Goal: Transaction & Acquisition: Purchase product/service

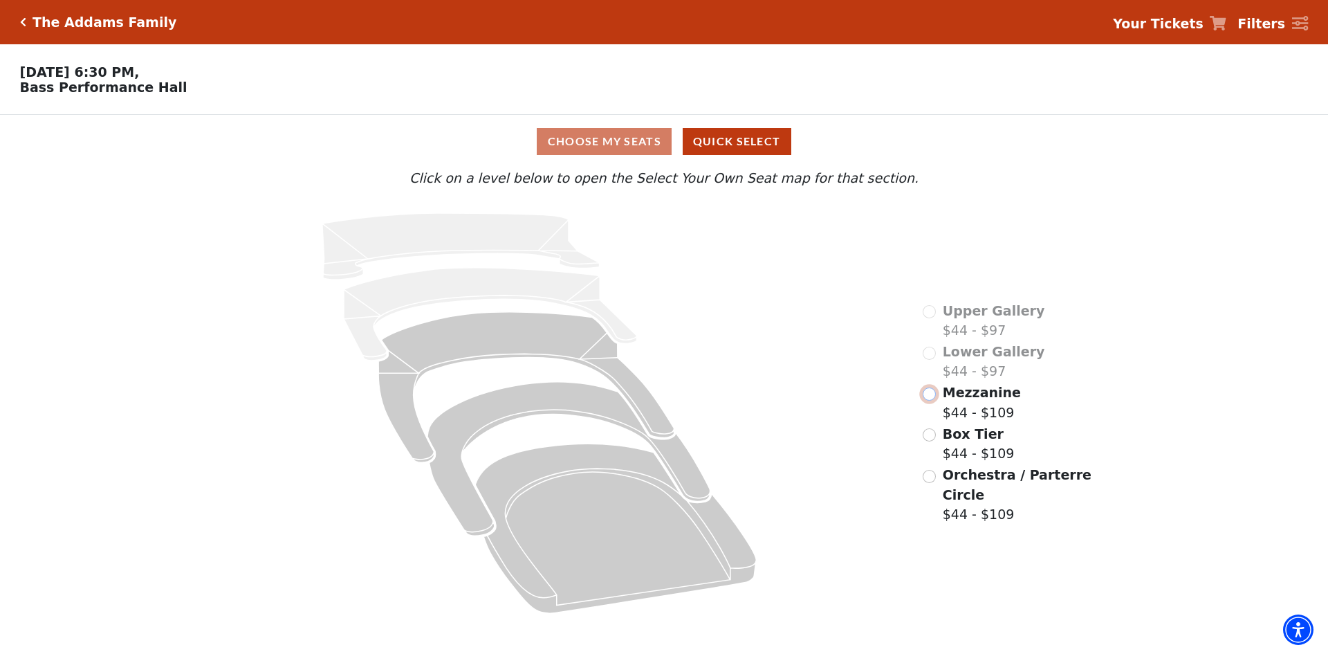
click at [932, 400] on input "Mezzanine$44 - $109\a" at bounding box center [929, 393] width 13 height 13
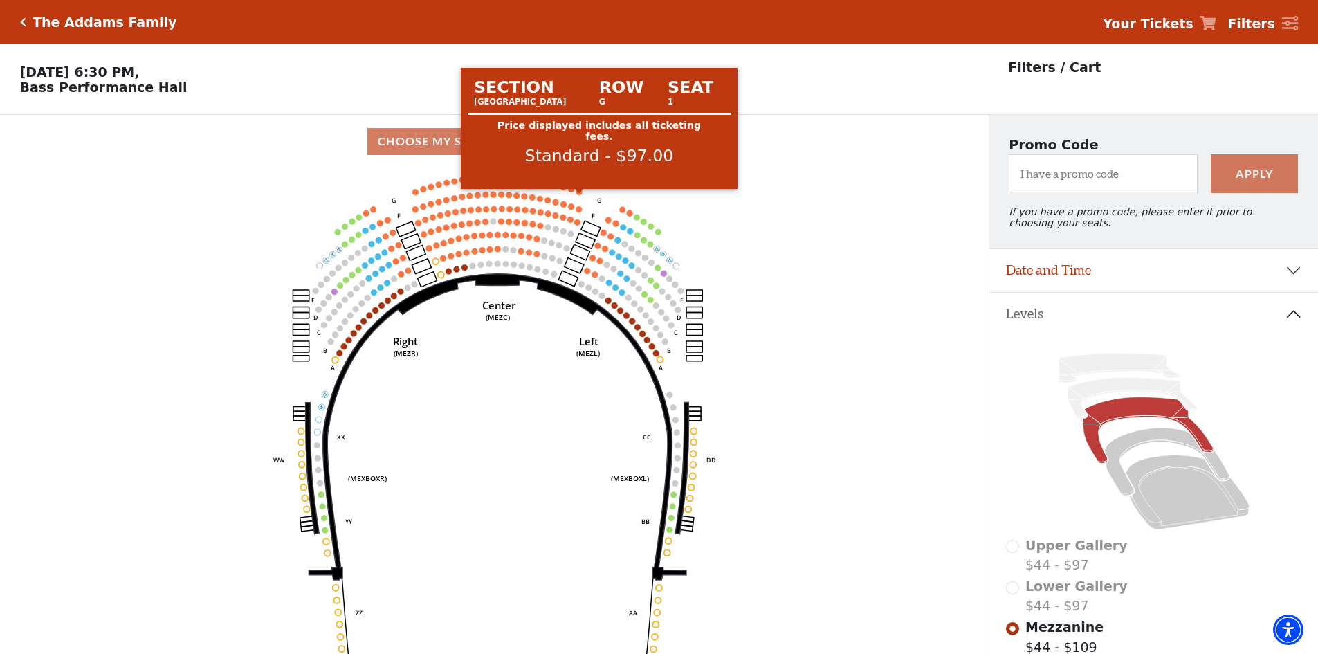
click at [580, 195] on circle at bounding box center [579, 192] width 6 height 6
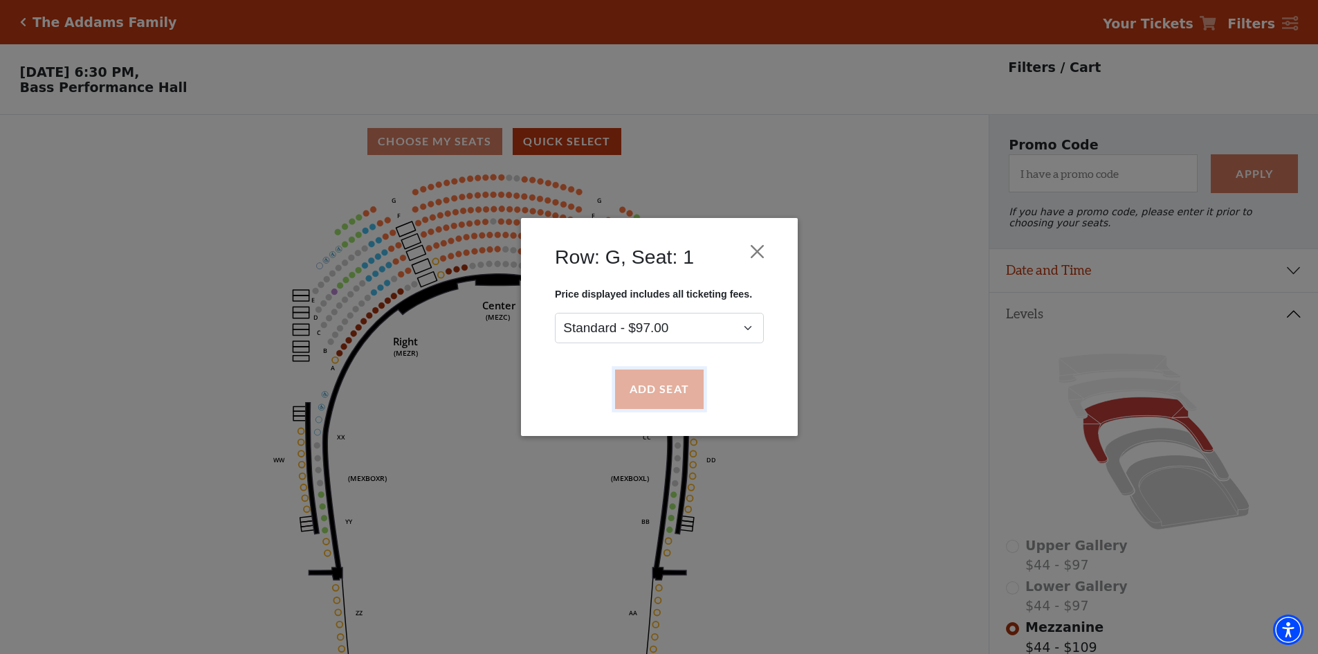
click at [656, 382] on button "Add Seat" at bounding box center [658, 389] width 89 height 39
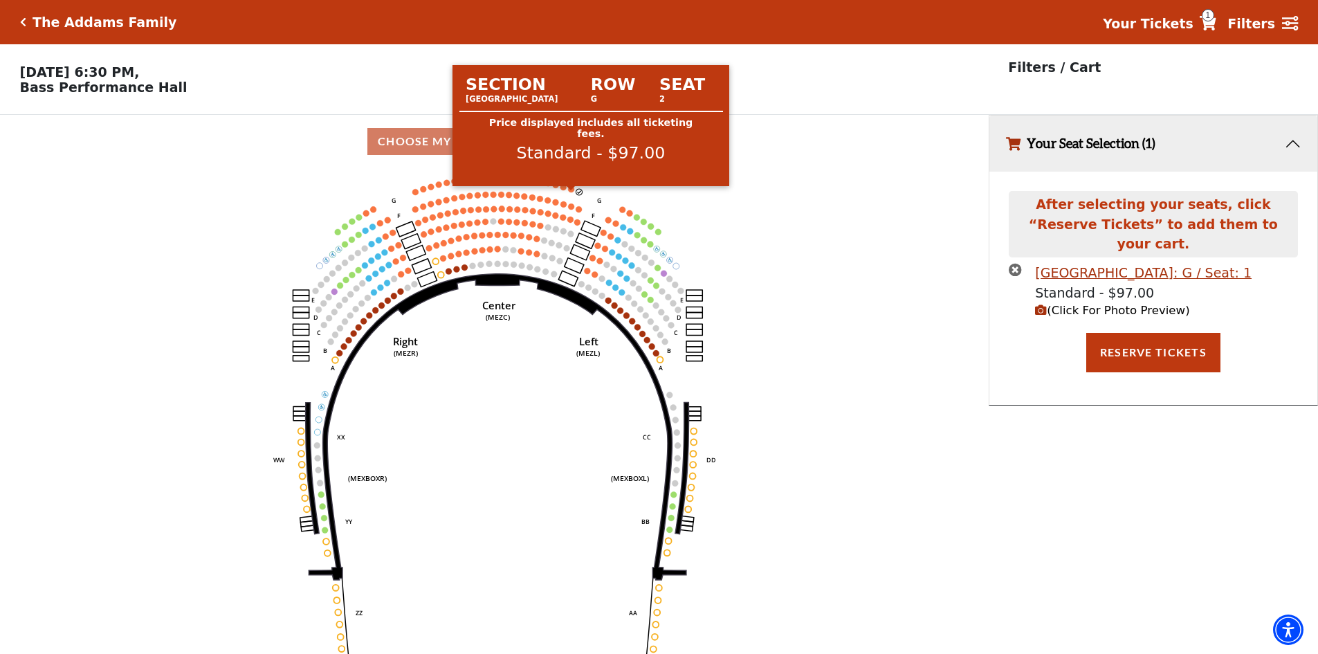
click at [571, 192] on circle at bounding box center [571, 189] width 6 height 6
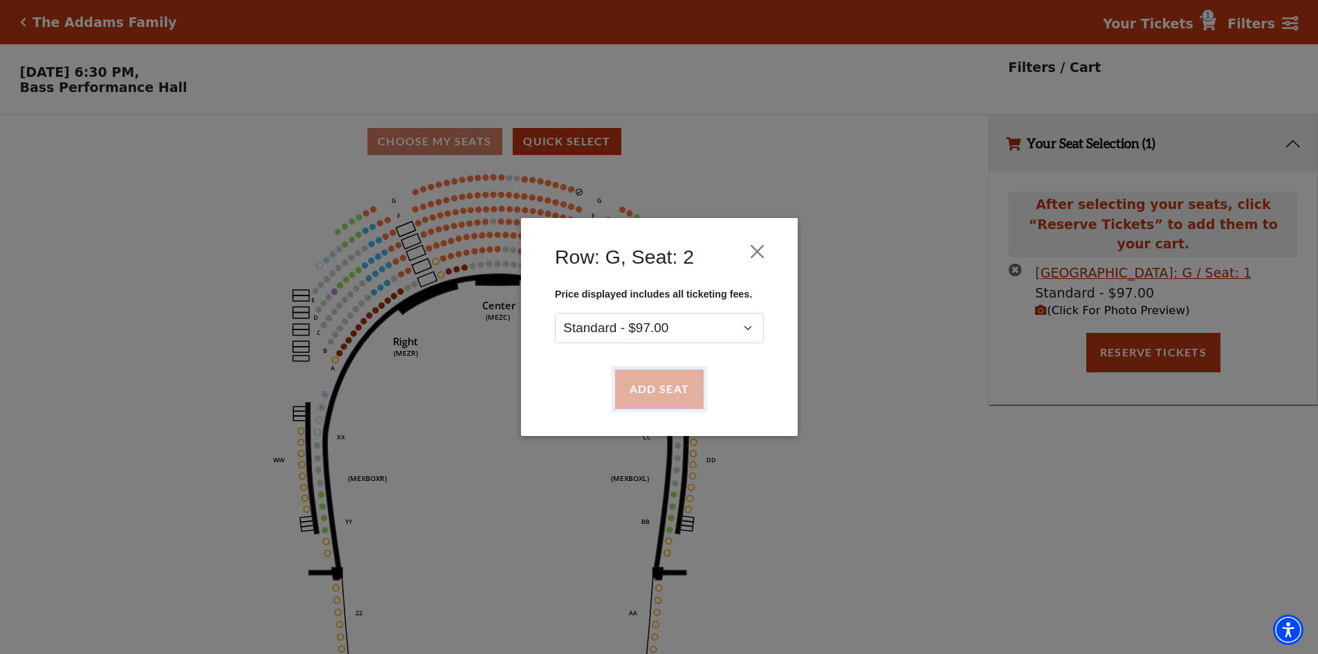
click at [658, 389] on button "Add Seat" at bounding box center [658, 389] width 89 height 39
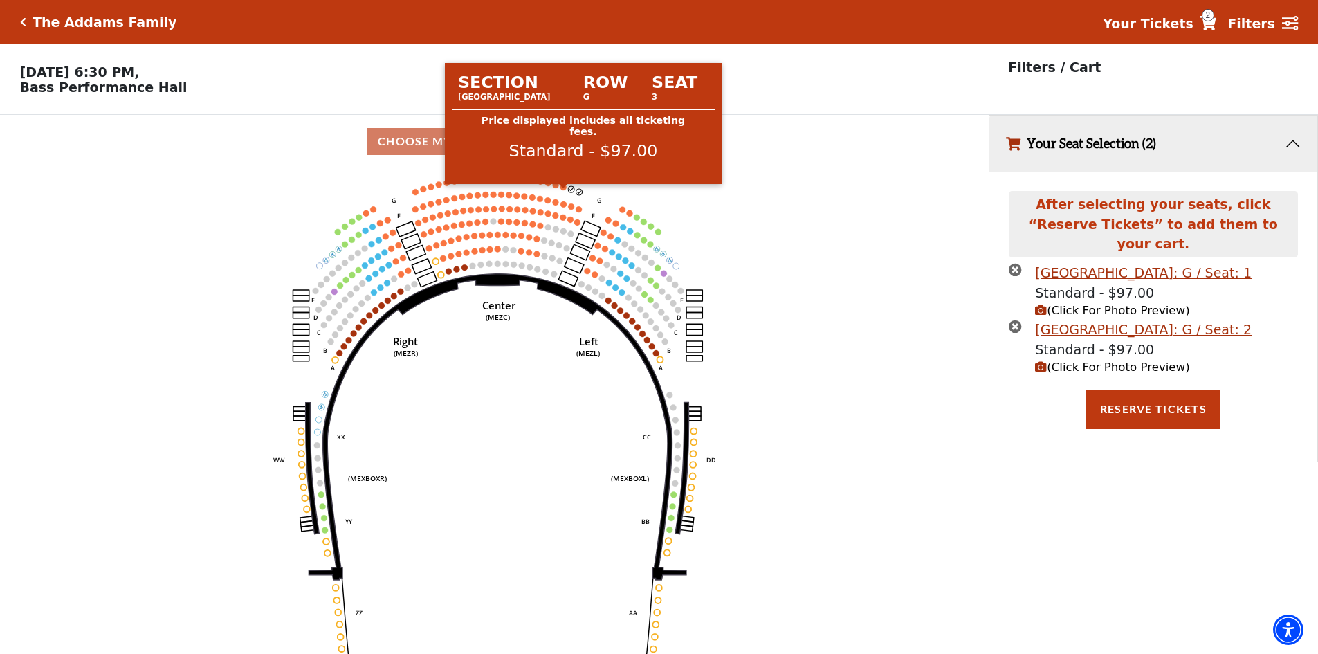
click at [566, 190] on circle at bounding box center [563, 187] width 6 height 6
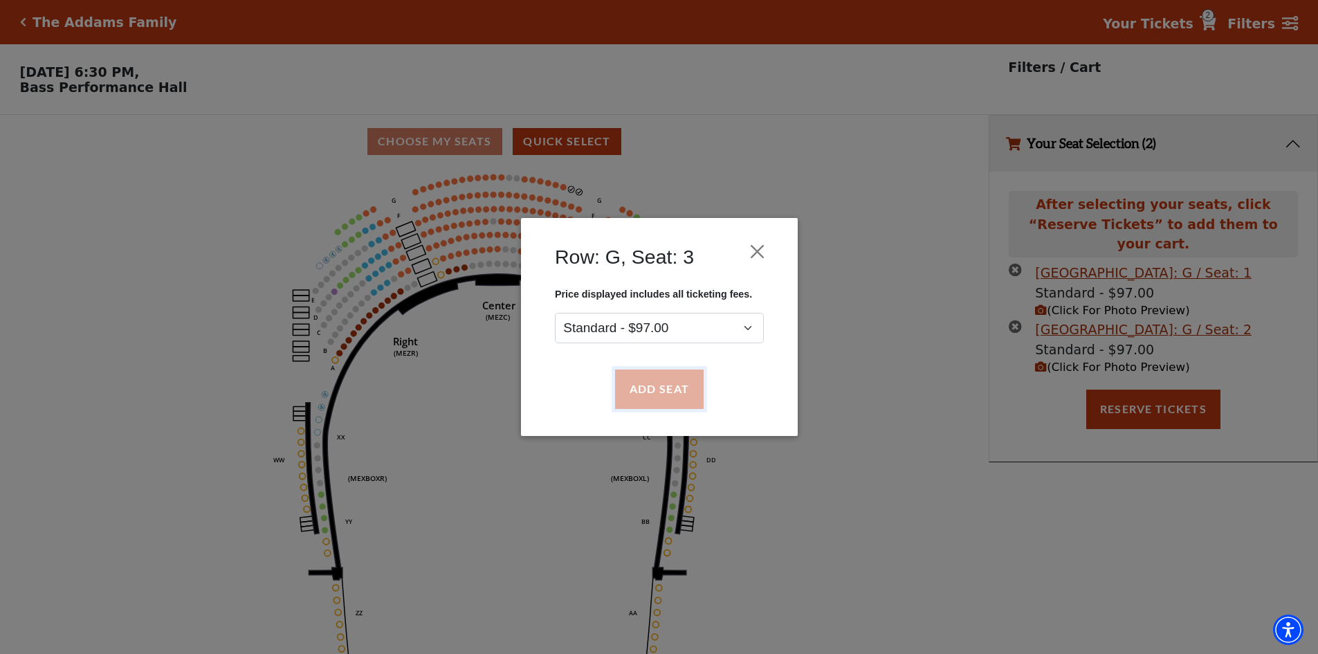
click at [636, 399] on button "Add Seat" at bounding box center [658, 389] width 89 height 39
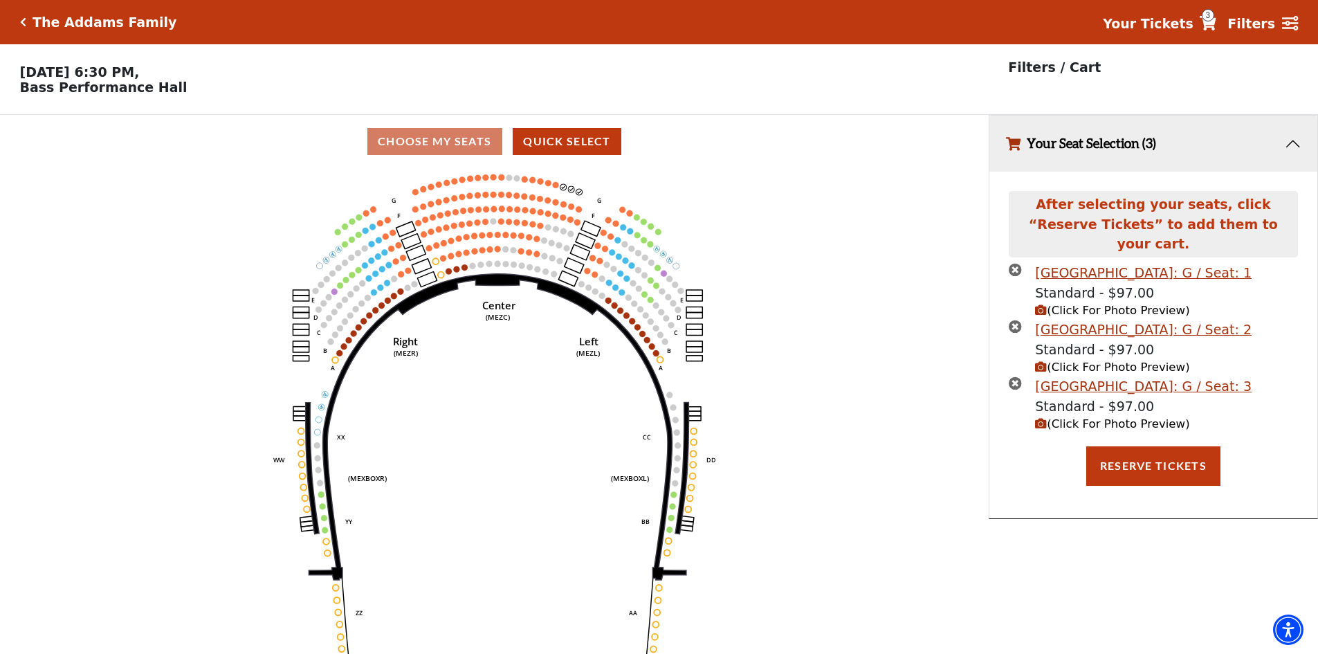
click at [556, 188] on use "Seat Selected" at bounding box center [556, 184] width 7 height 7
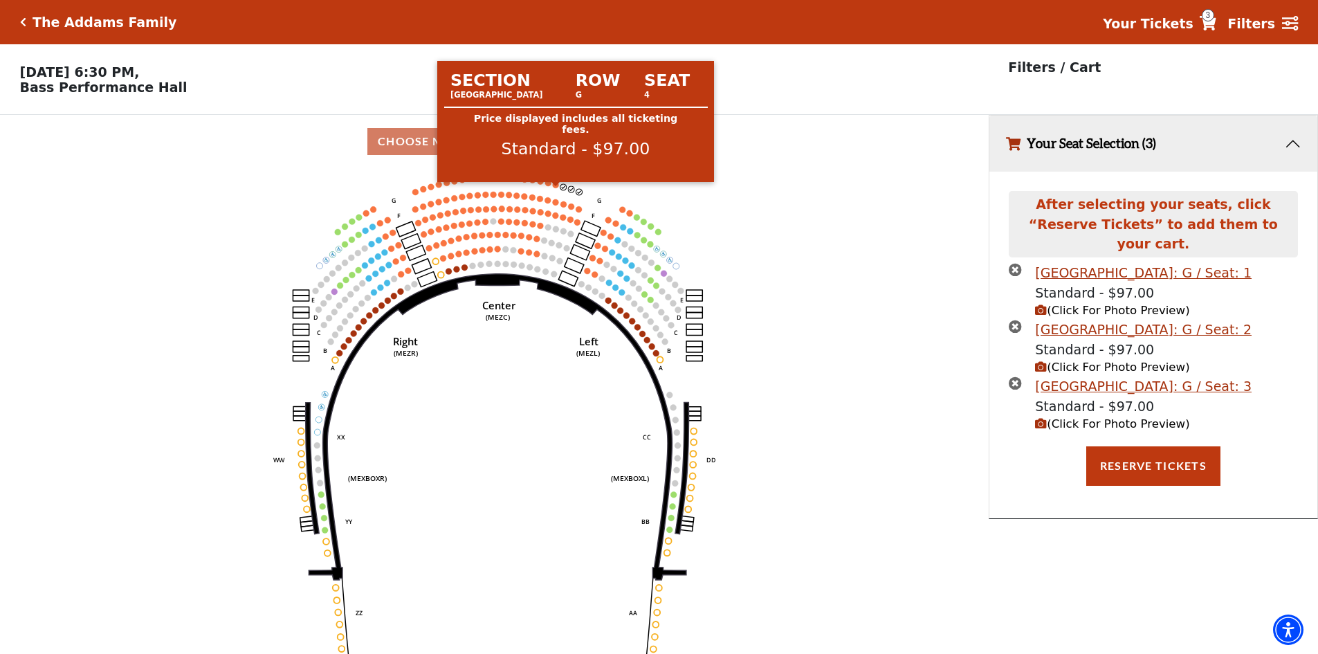
click at [556, 188] on circle at bounding box center [556, 185] width 6 height 6
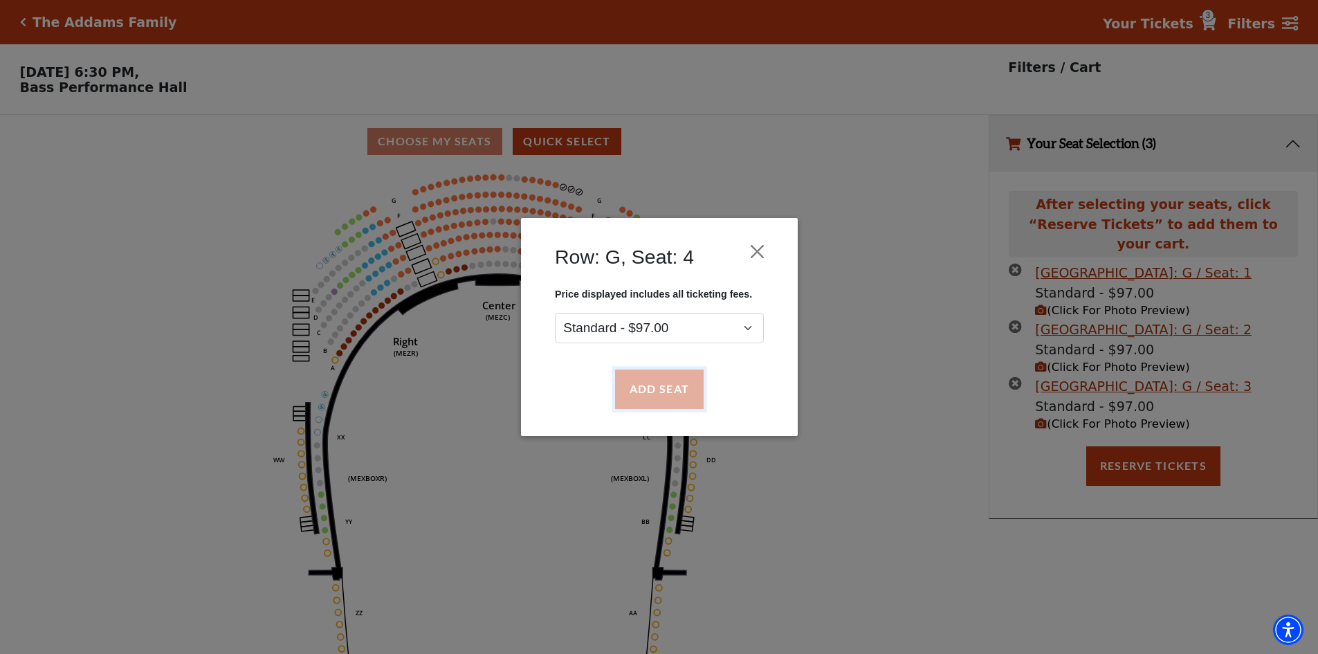
click at [667, 390] on button "Add Seat" at bounding box center [658, 389] width 89 height 39
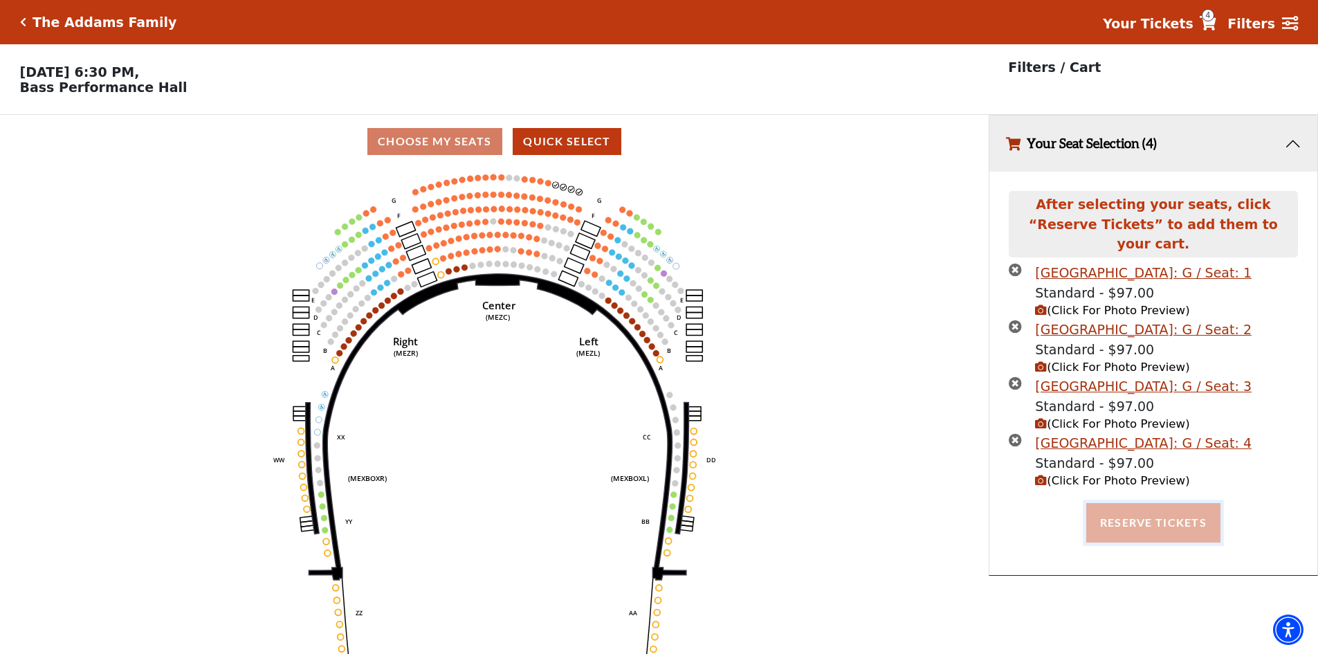
click at [1152, 508] on button "Reserve Tickets" at bounding box center [1153, 522] width 134 height 39
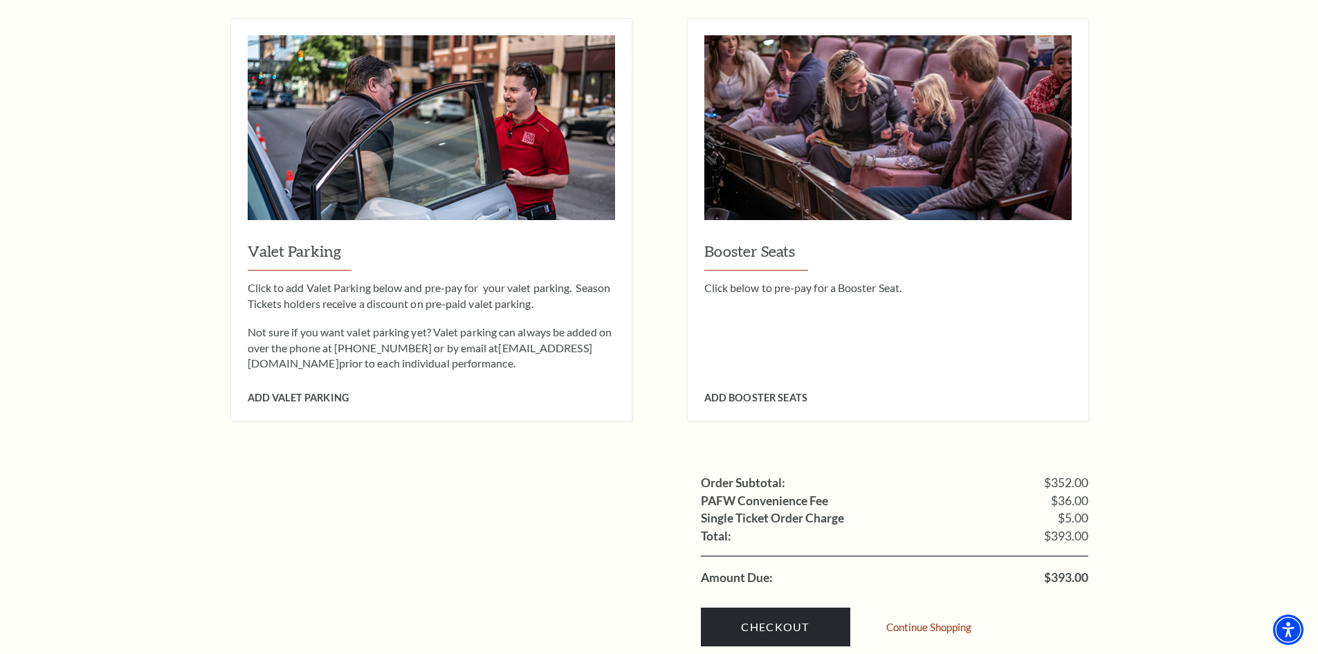
scroll to position [1522, 0]
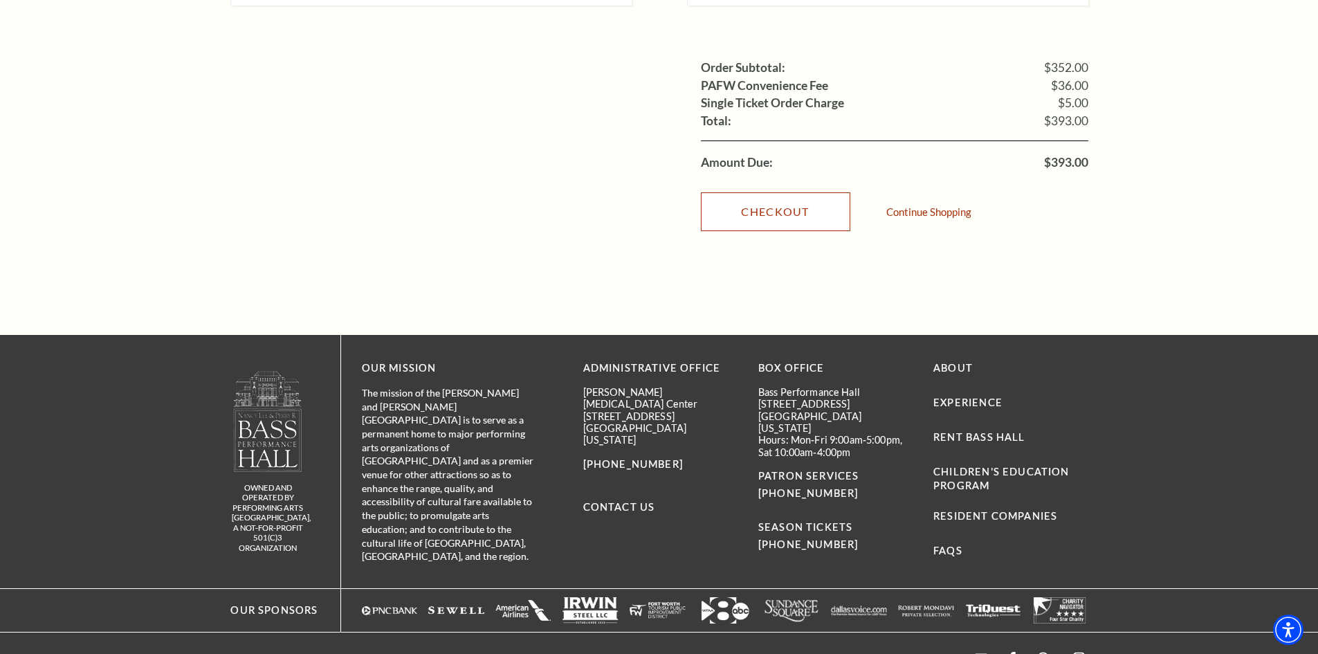
click at [782, 194] on link "Checkout" at bounding box center [775, 211] width 149 height 39
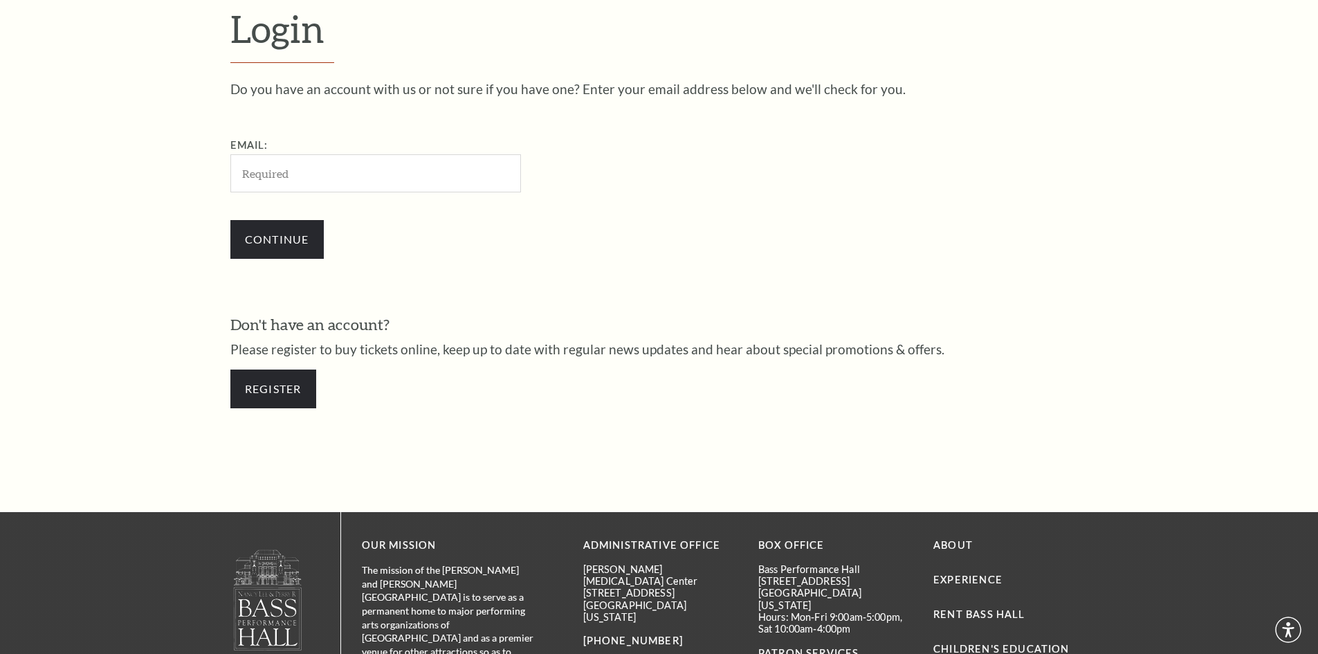
scroll to position [463, 0]
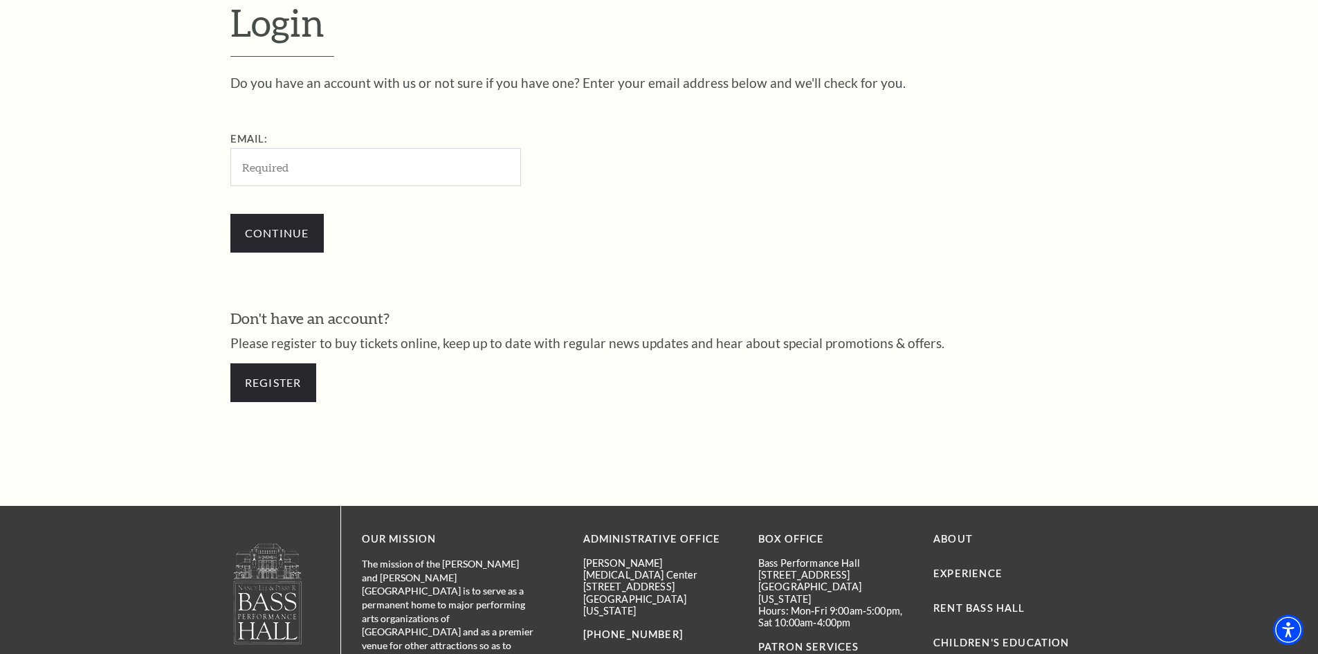
click at [272, 172] on input "Email:" at bounding box center [375, 167] width 290 height 38
click at [577, 239] on div "Continue" at bounding box center [444, 233] width 429 height 66
click at [285, 382] on link "Register" at bounding box center [273, 382] width 86 height 39
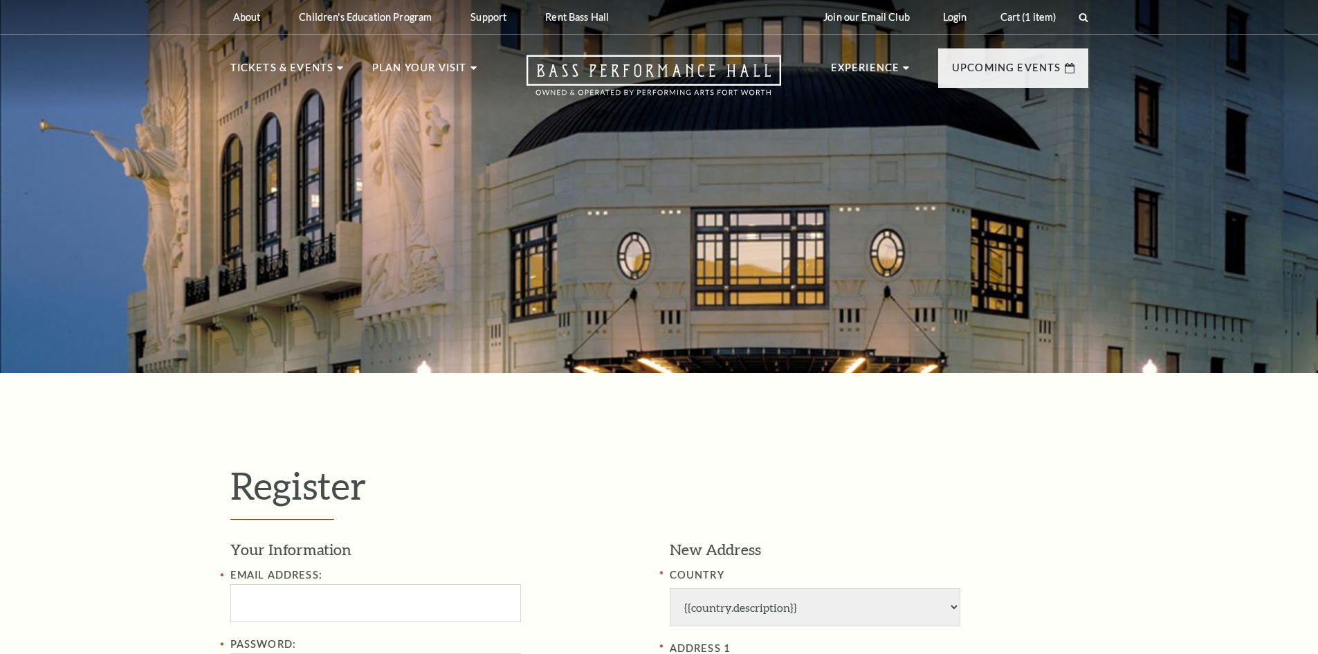
select select "1"
select select "TX"
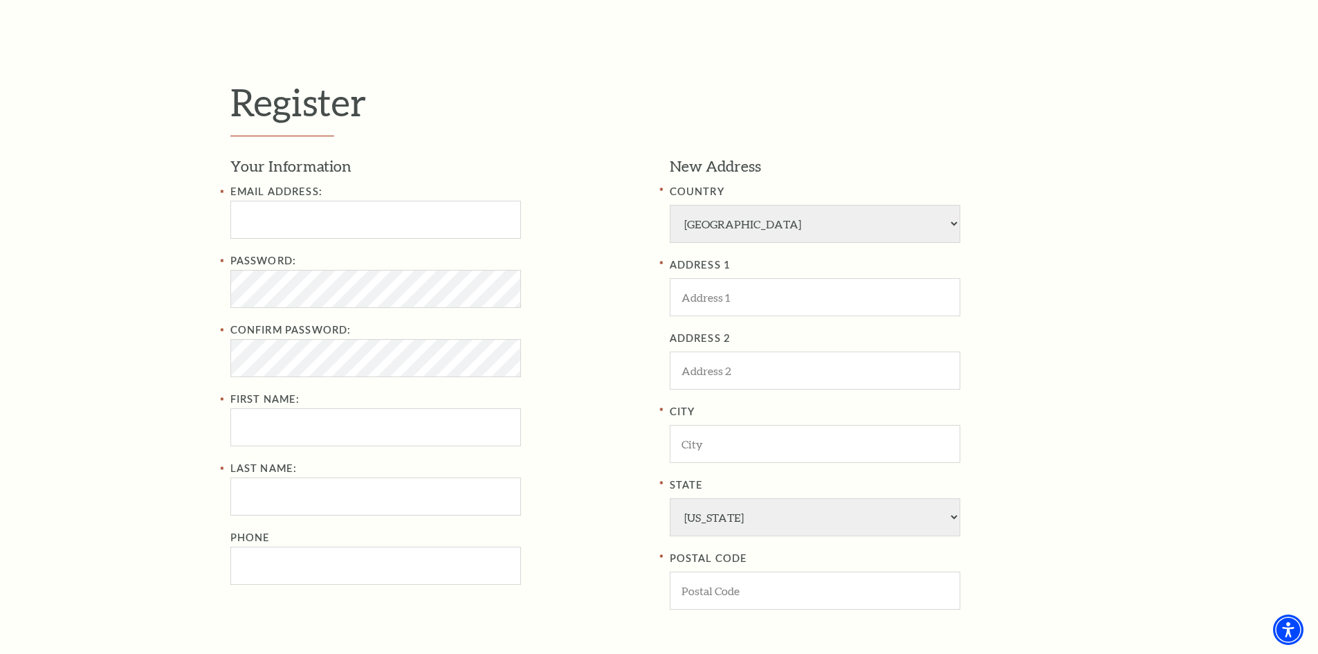
scroll to position [415, 0]
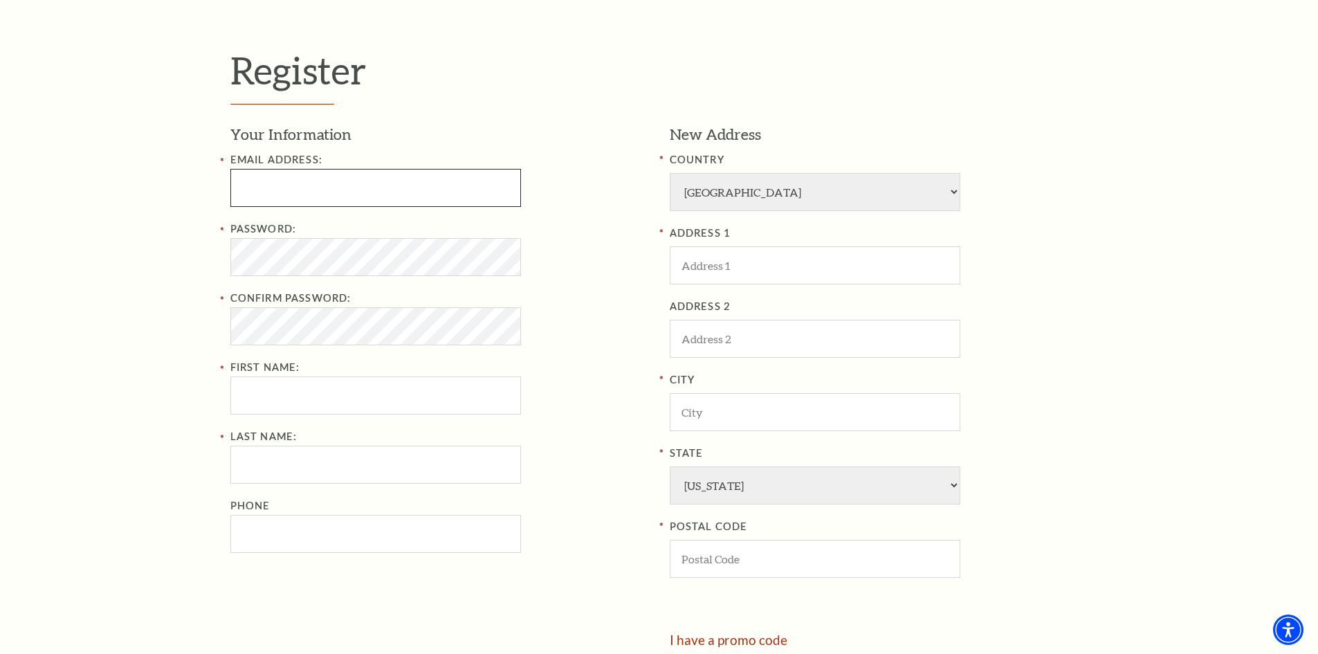
type input "loannguyen34@gmail.com"
click at [372, 184] on input "loannguyen34@gmail.com" at bounding box center [375, 188] width 290 height 38
drag, startPoint x: 333, startPoint y: 412, endPoint x: 355, endPoint y: 409, distance: 21.5
click at [333, 412] on input "First Name:" at bounding box center [375, 395] width 290 height 38
type input "tran"
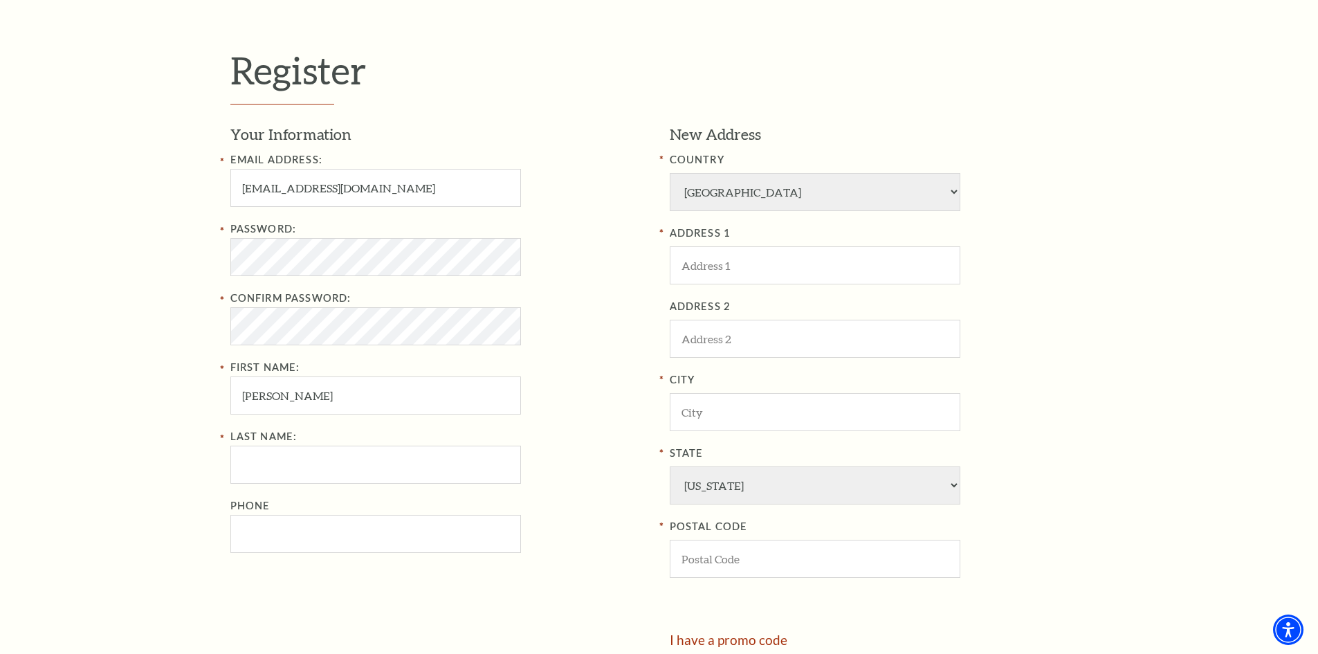
type input "suong"
type input "8425320125"
type input "cf fr, ghtdd"
type input "ghtdd"
type input "[PERSON_NAME]"
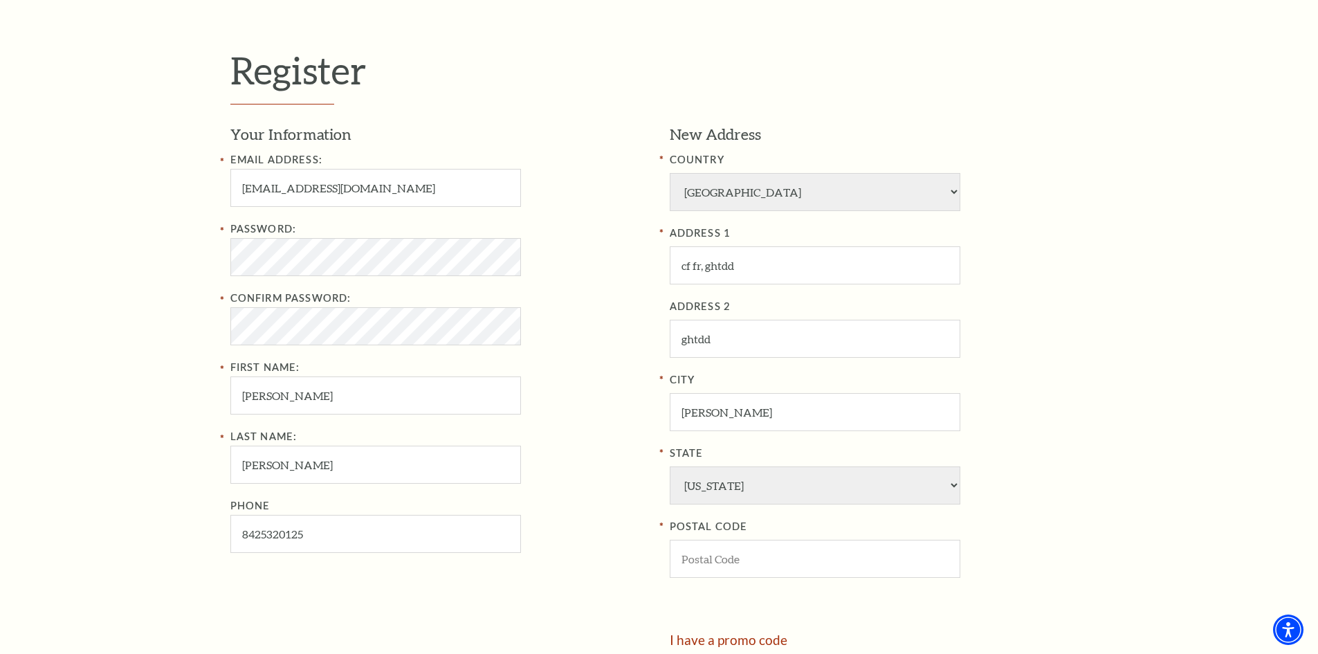
type input "46565"
type input "842-532-0125"
click at [125, 268] on div "Register Your Information Email Address: loannguyen34@gmail.com Password: Confi…" at bounding box center [659, 380] width 1318 height 844
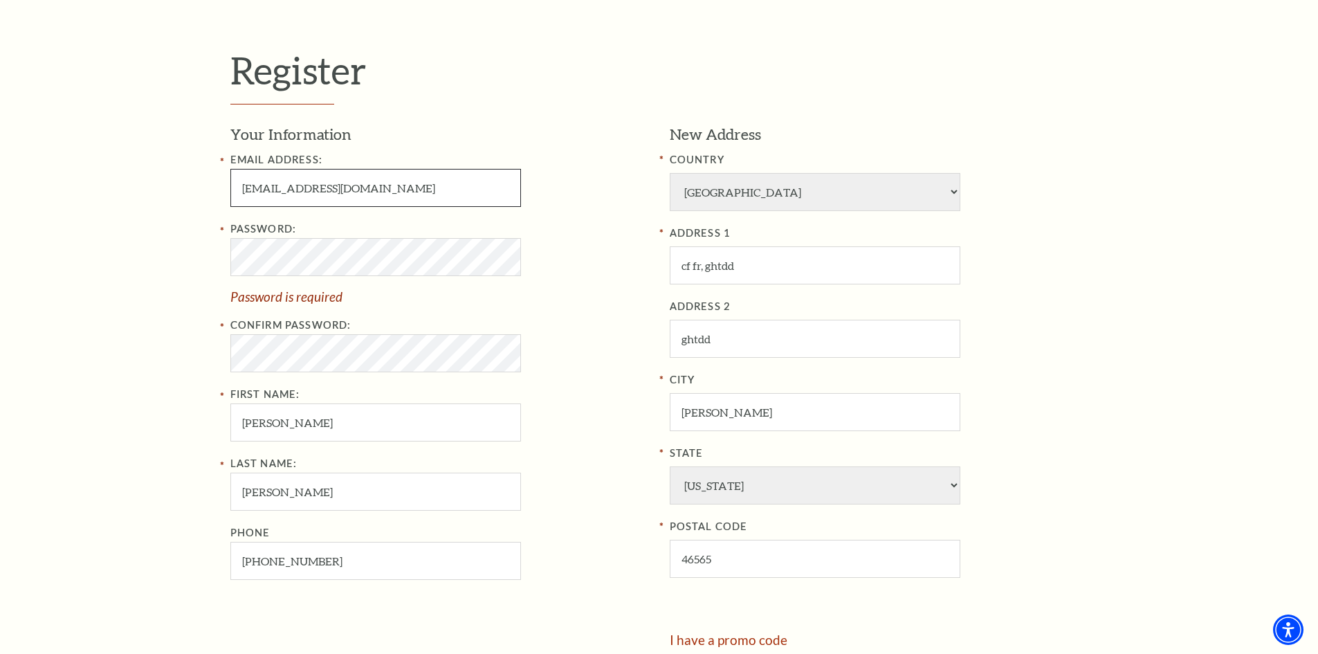
drag, startPoint x: 314, startPoint y: 189, endPoint x: 196, endPoint y: 189, distance: 118.3
click at [196, 189] on div "Register Your Information Email Address: loannguyen34@gmail.com Password: Passw…" at bounding box center [659, 380] width 1318 height 844
type input "quanminh23@gmail.com"
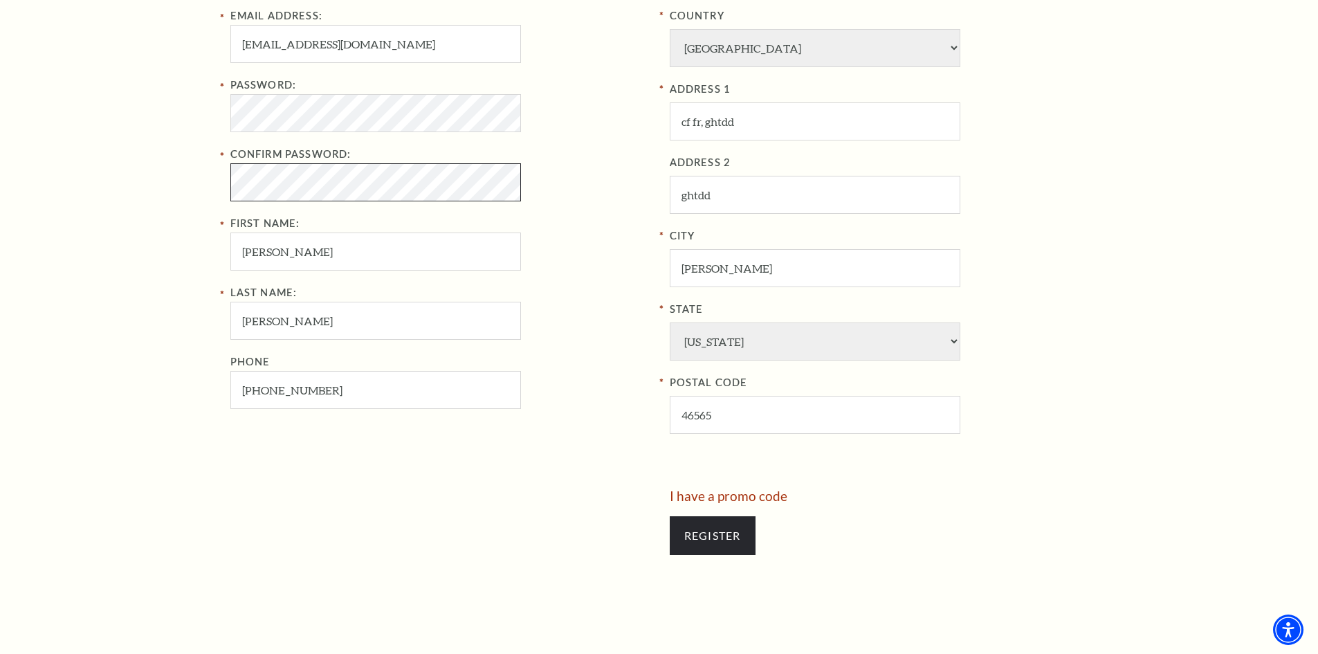
scroll to position [692, 0]
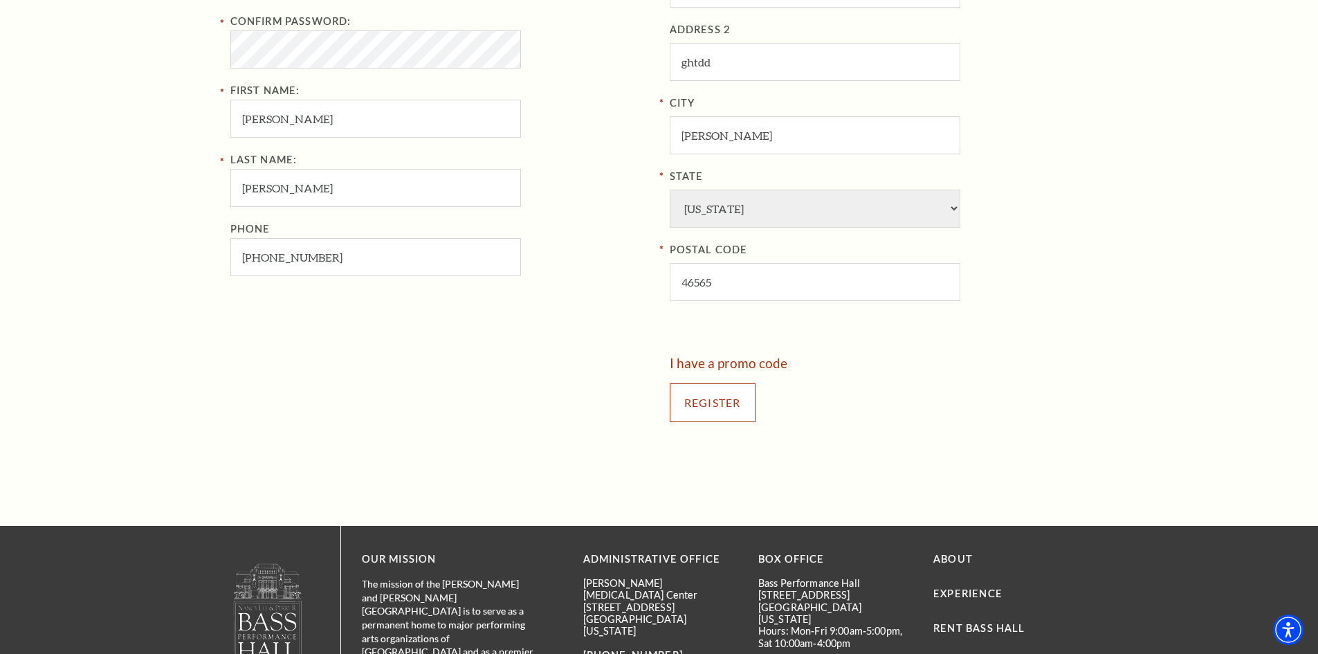
click at [725, 416] on input "Register" at bounding box center [712, 402] width 86 height 39
click at [719, 412] on input "Register" at bounding box center [712, 402] width 86 height 39
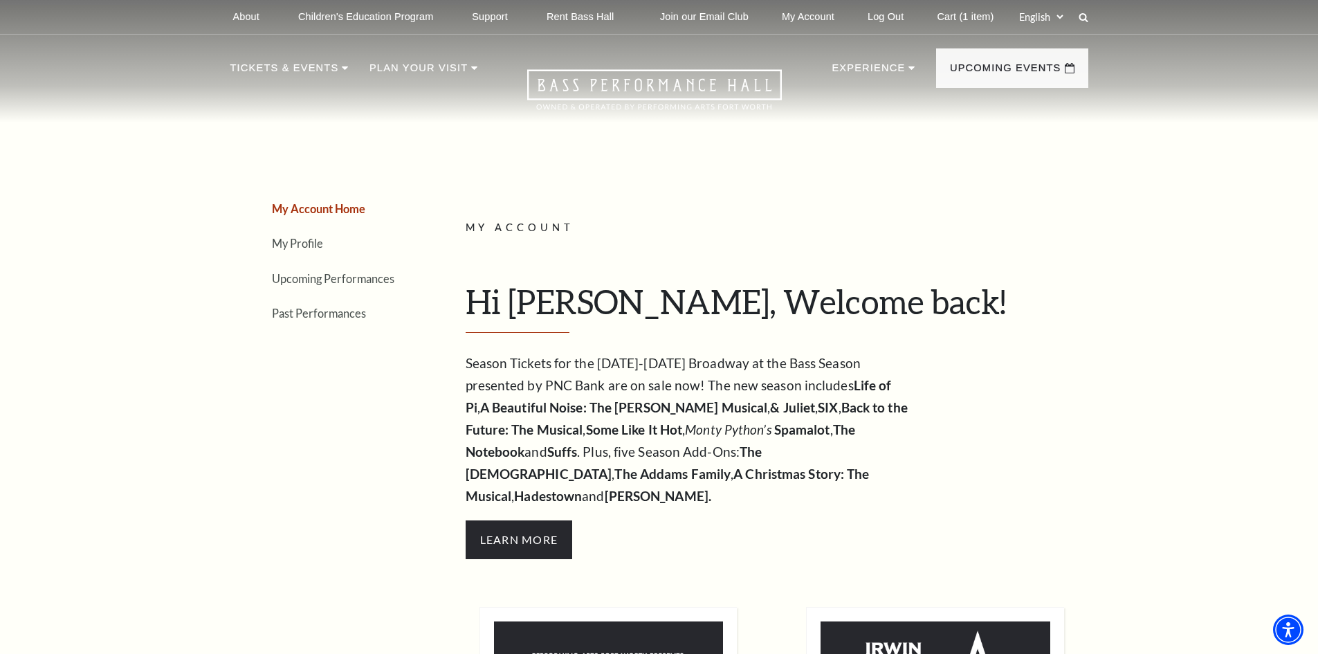
click at [496, 232] on span "My Account" at bounding box center [519, 227] width 109 height 12
click at [512, 520] on span "Learn More" at bounding box center [518, 539] width 107 height 39
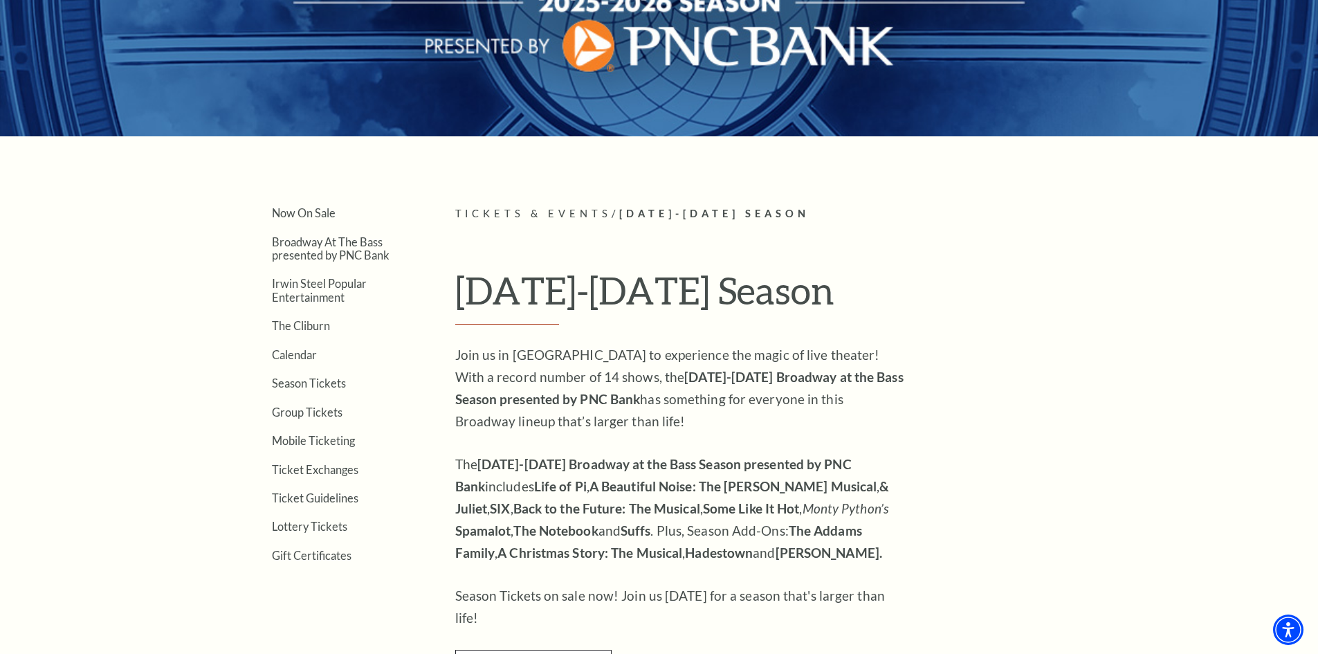
scroll to position [138, 0]
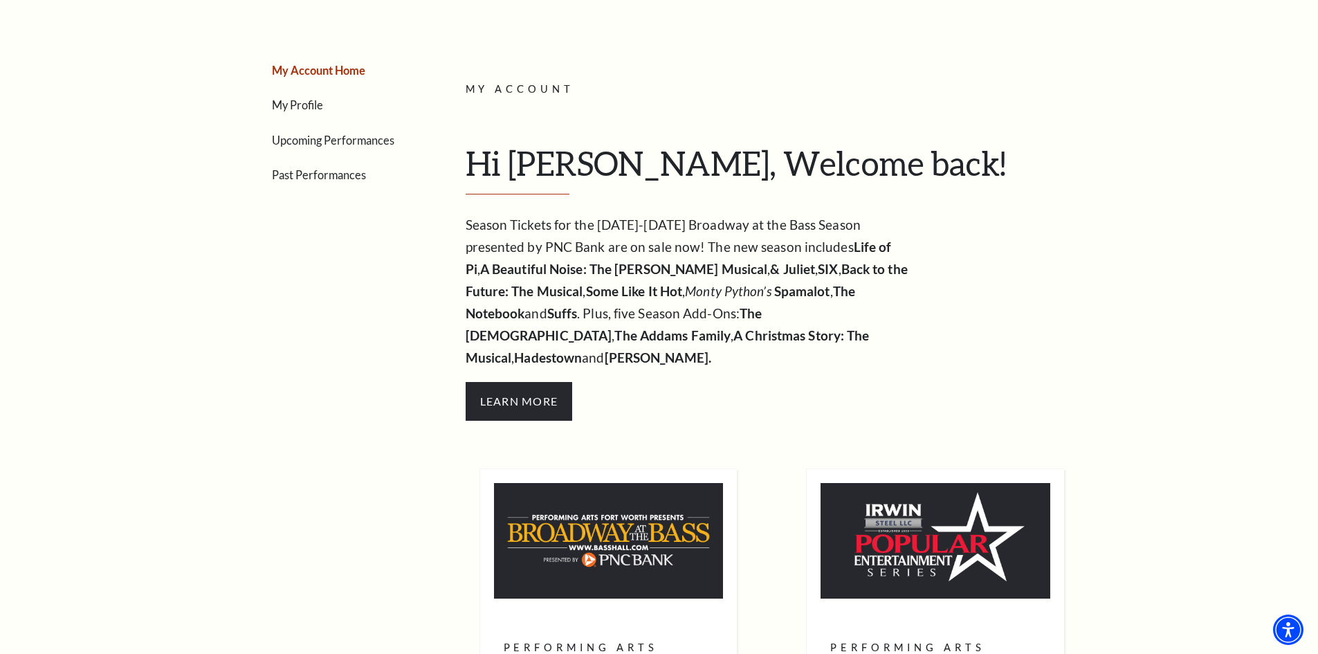
scroll to position [277, 0]
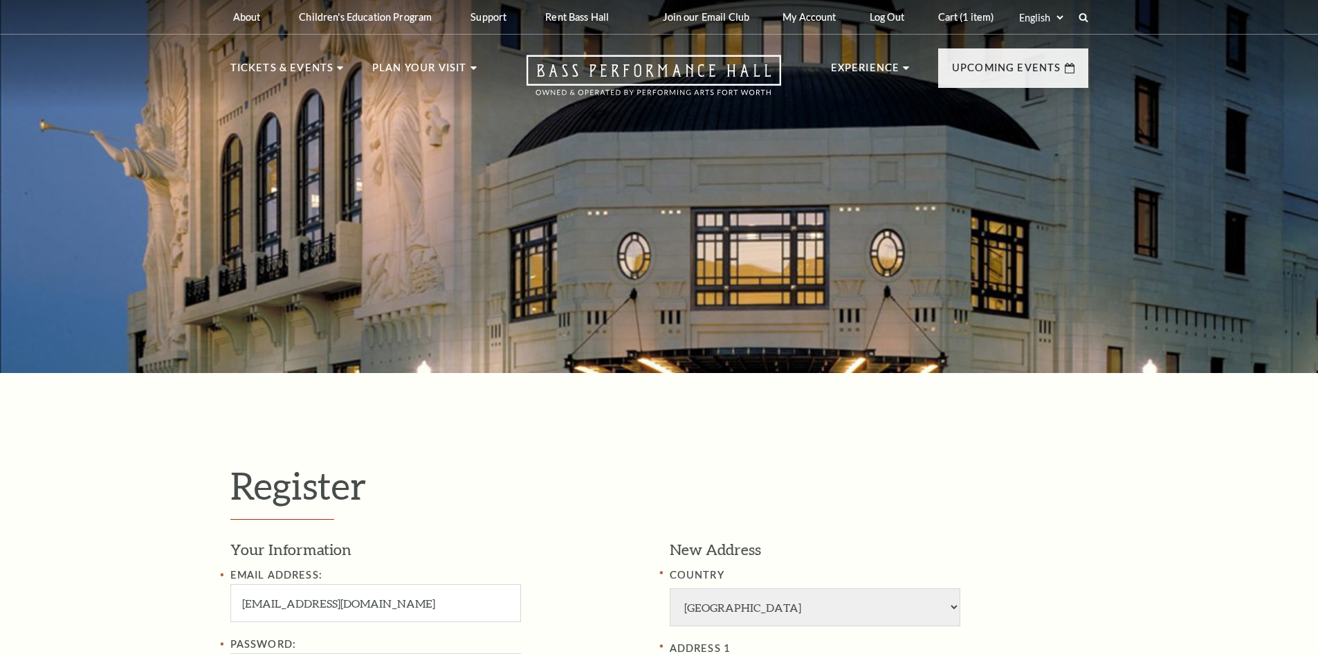
select select "1"
select select "[GEOGRAPHIC_DATA]"
click at [961, 21] on link "Cart (1 item)" at bounding box center [966, 17] width 78 height 34
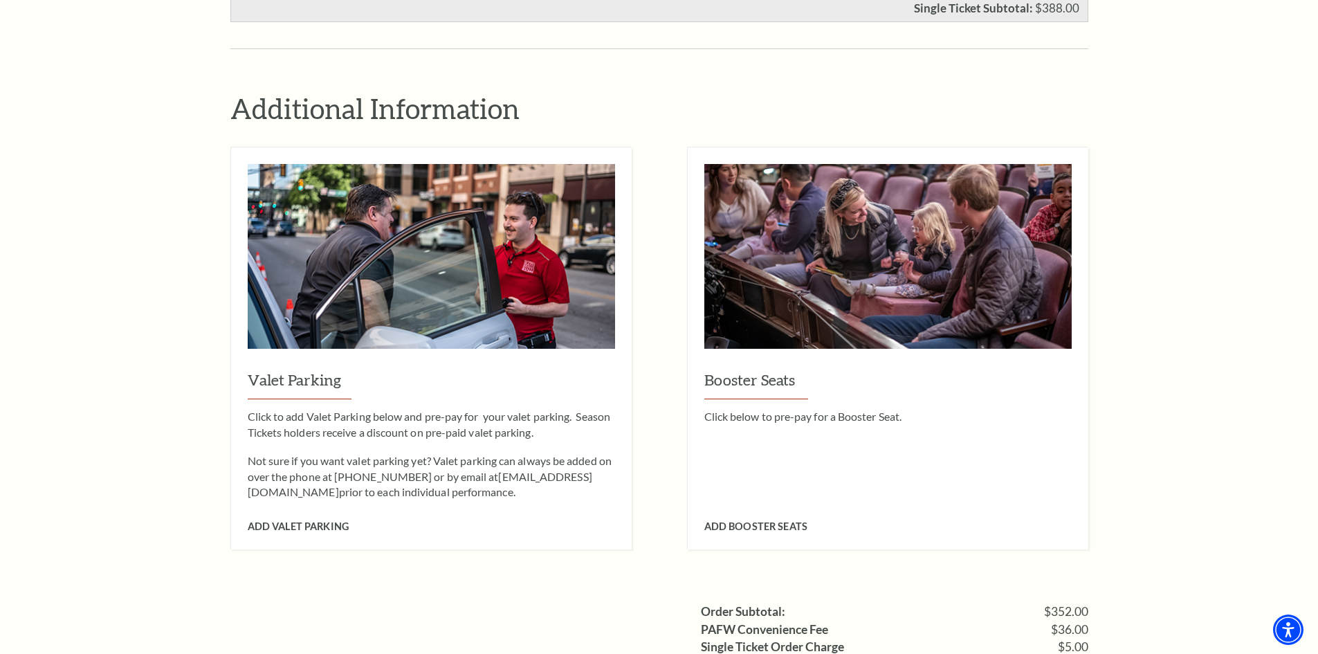
scroll to position [1383, 0]
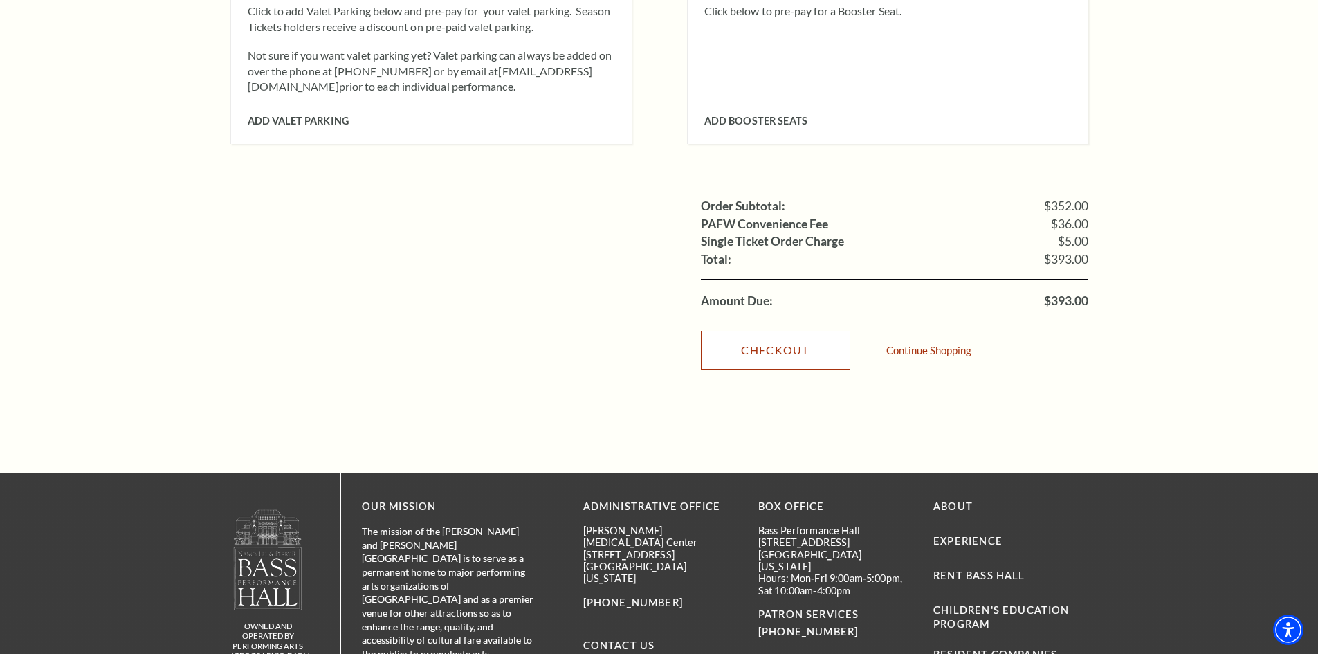
click at [769, 331] on link "Checkout" at bounding box center [775, 350] width 149 height 39
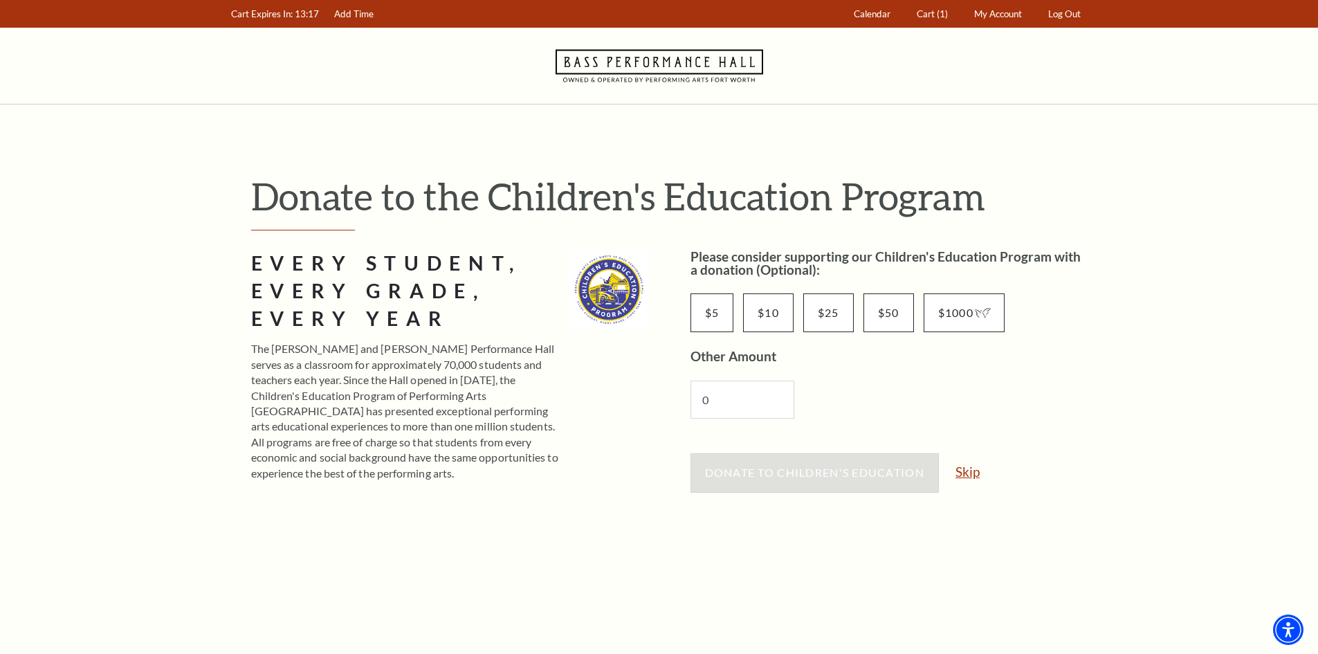
click at [970, 470] on link "Skip" at bounding box center [967, 471] width 24 height 13
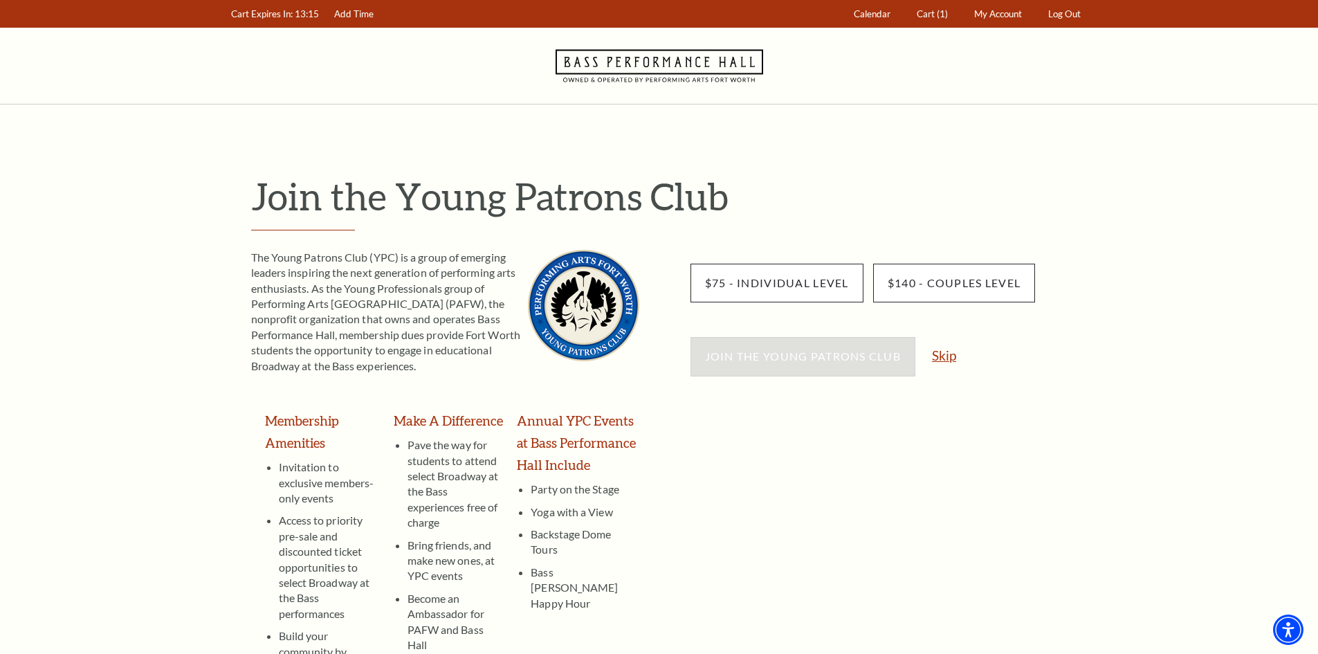
click at [941, 349] on link "Skip" at bounding box center [944, 355] width 24 height 13
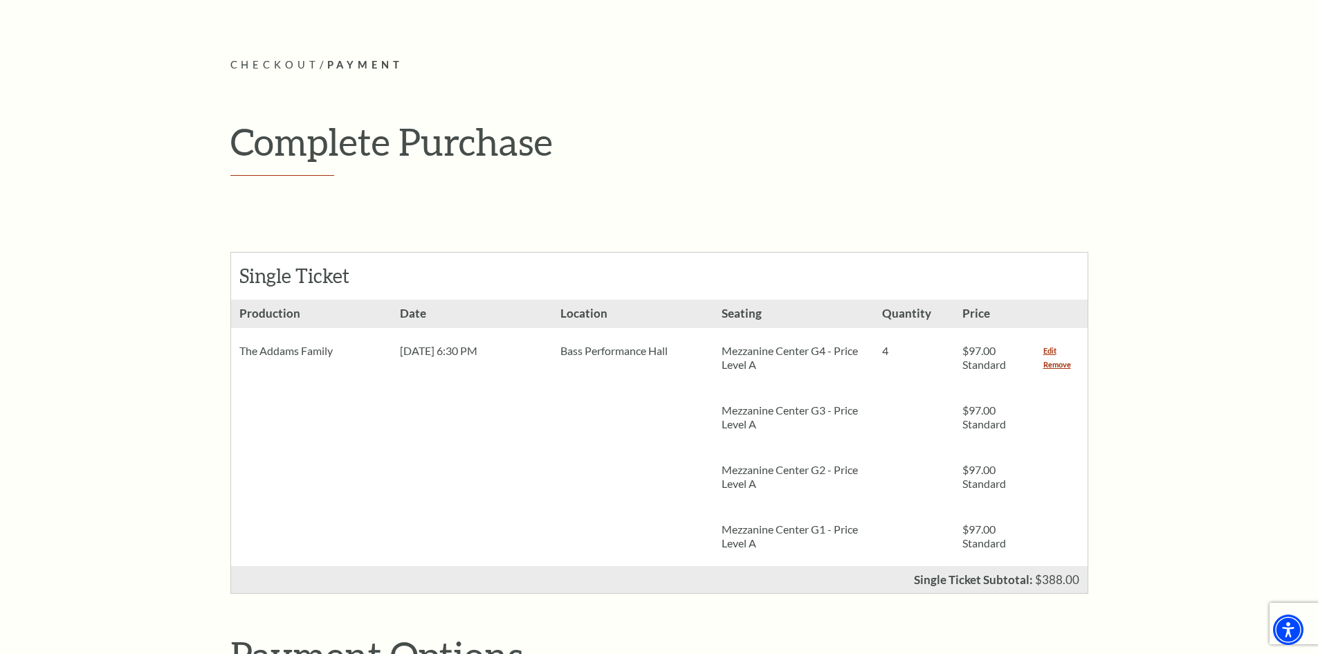
scroll to position [277, 0]
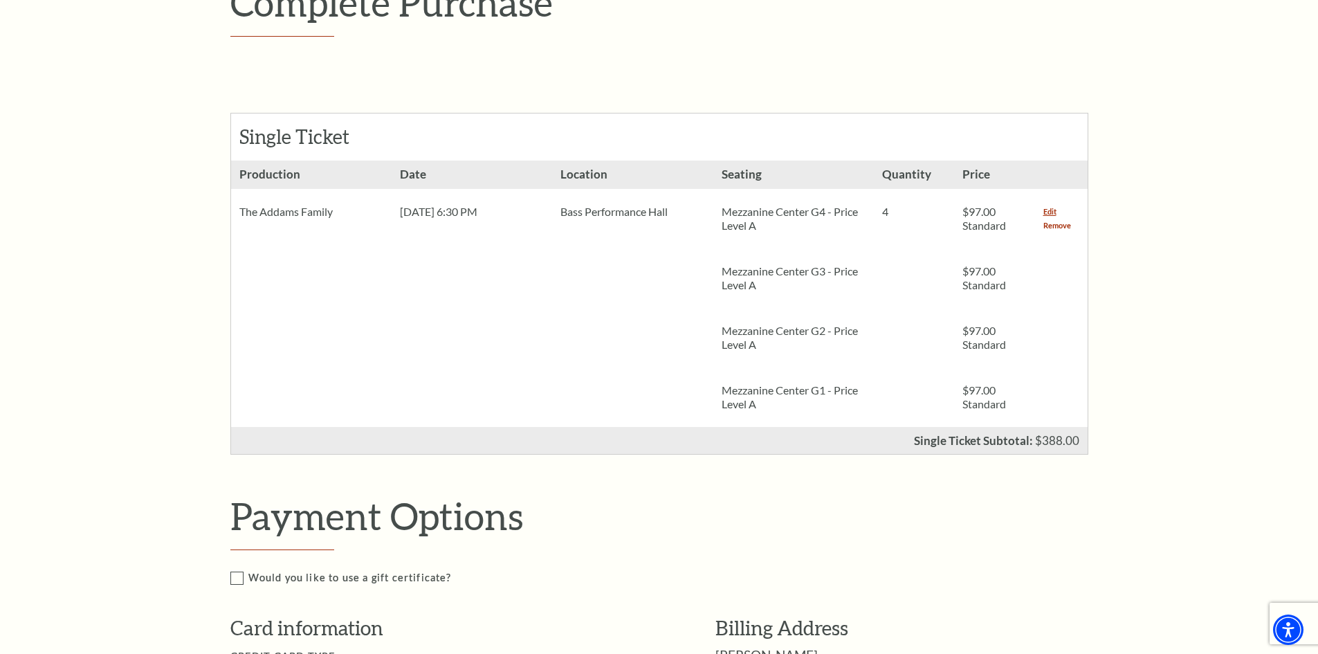
click at [1057, 225] on link "Remove" at bounding box center [1057, 226] width 28 height 14
